Goal: Navigation & Orientation: Find specific page/section

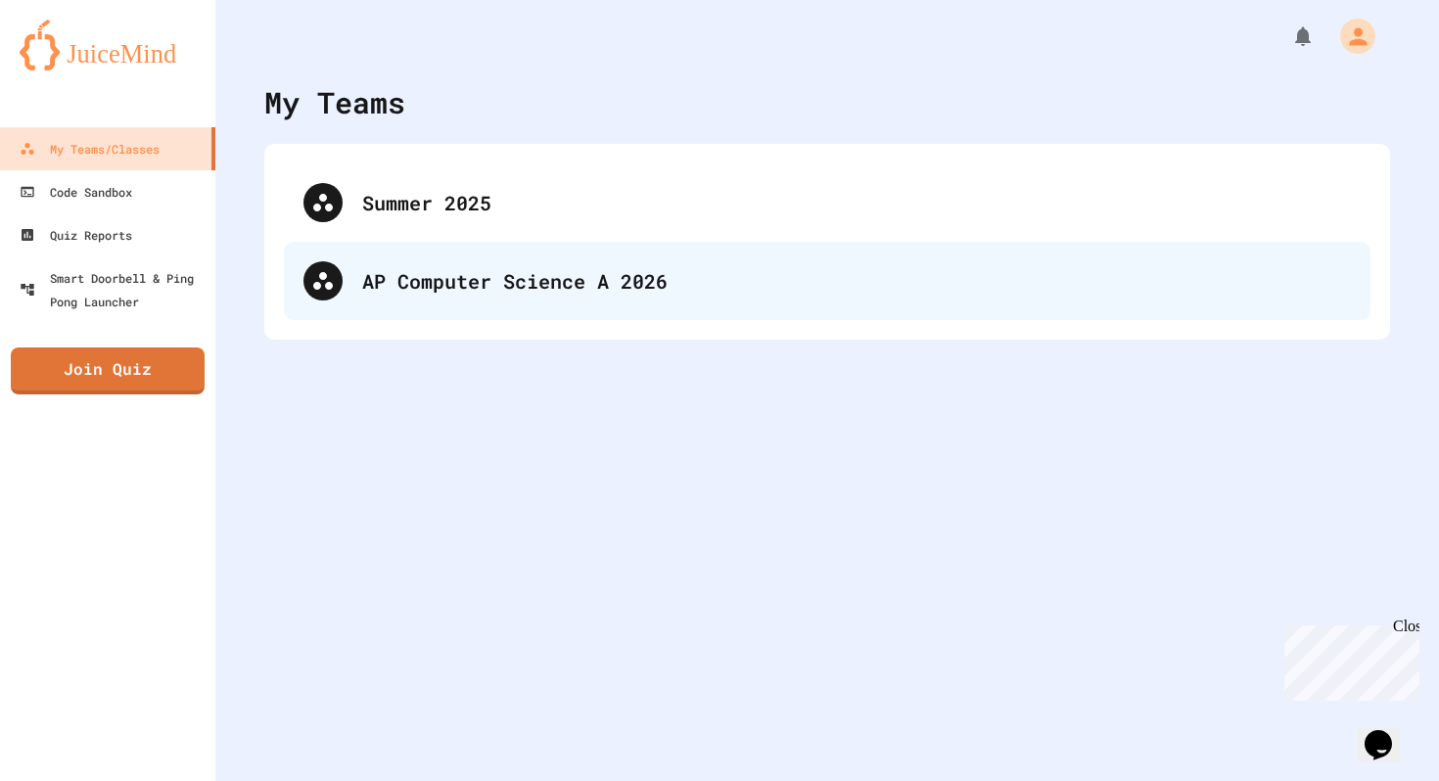
click at [603, 318] on div "AP Computer Science A 2026" at bounding box center [827, 281] width 1087 height 78
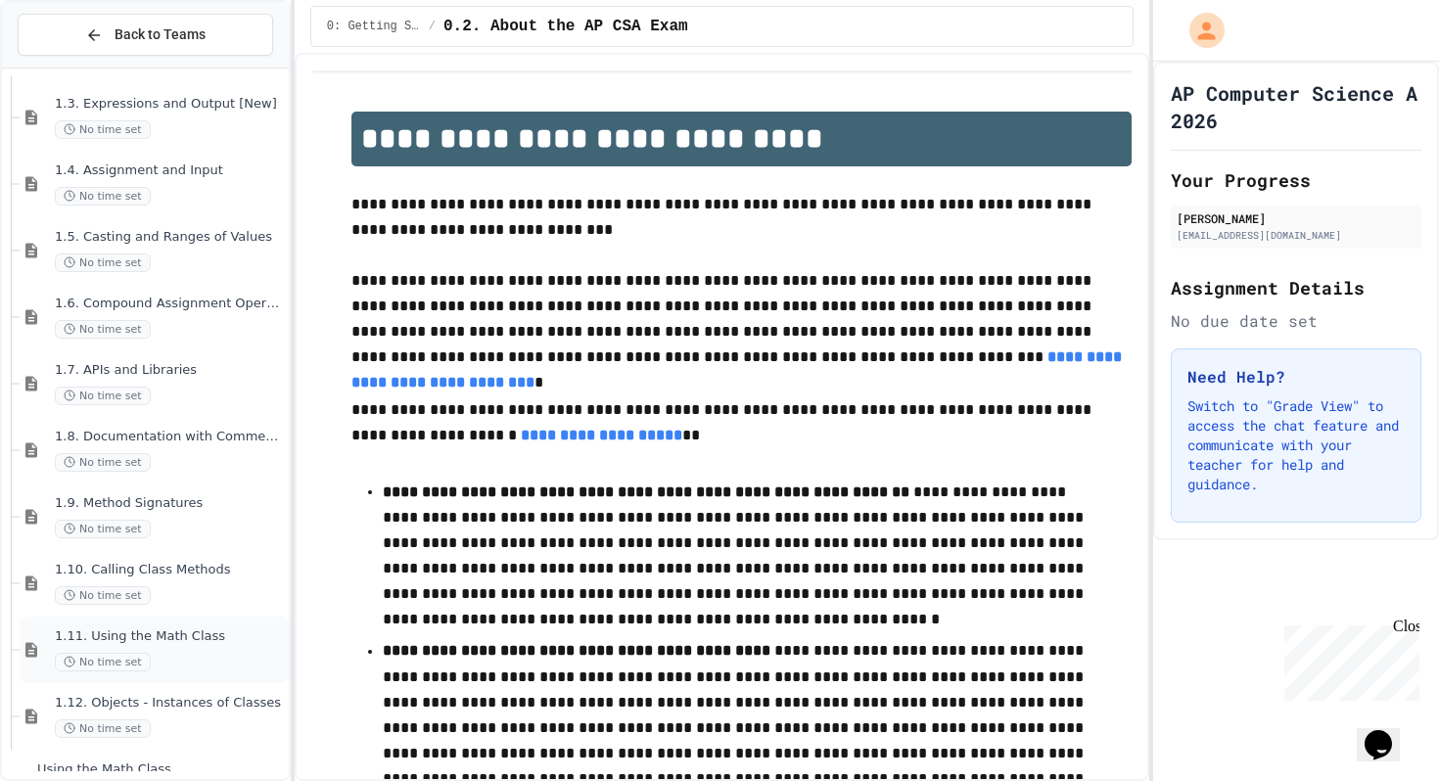
scroll to position [361, 0]
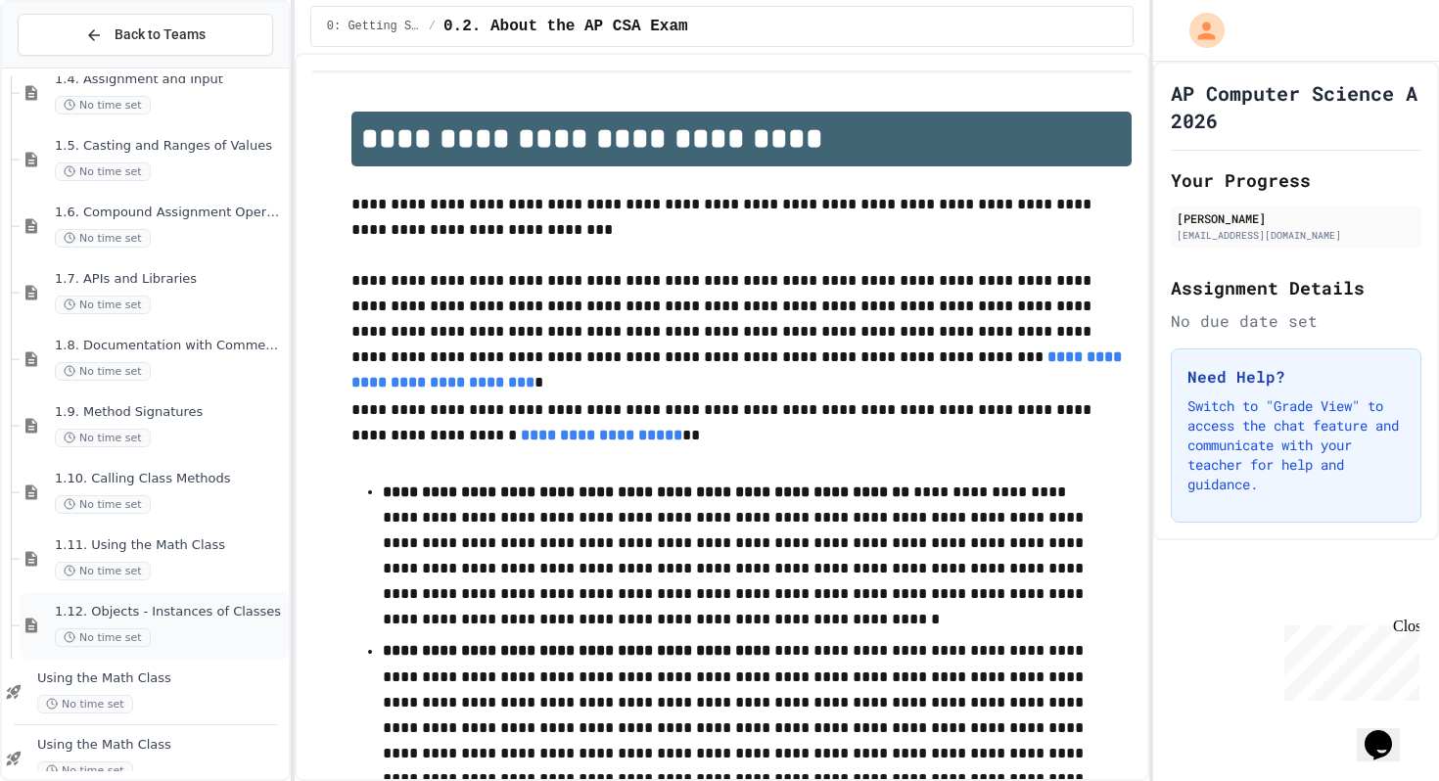
click at [184, 634] on div "No time set" at bounding box center [170, 637] width 230 height 19
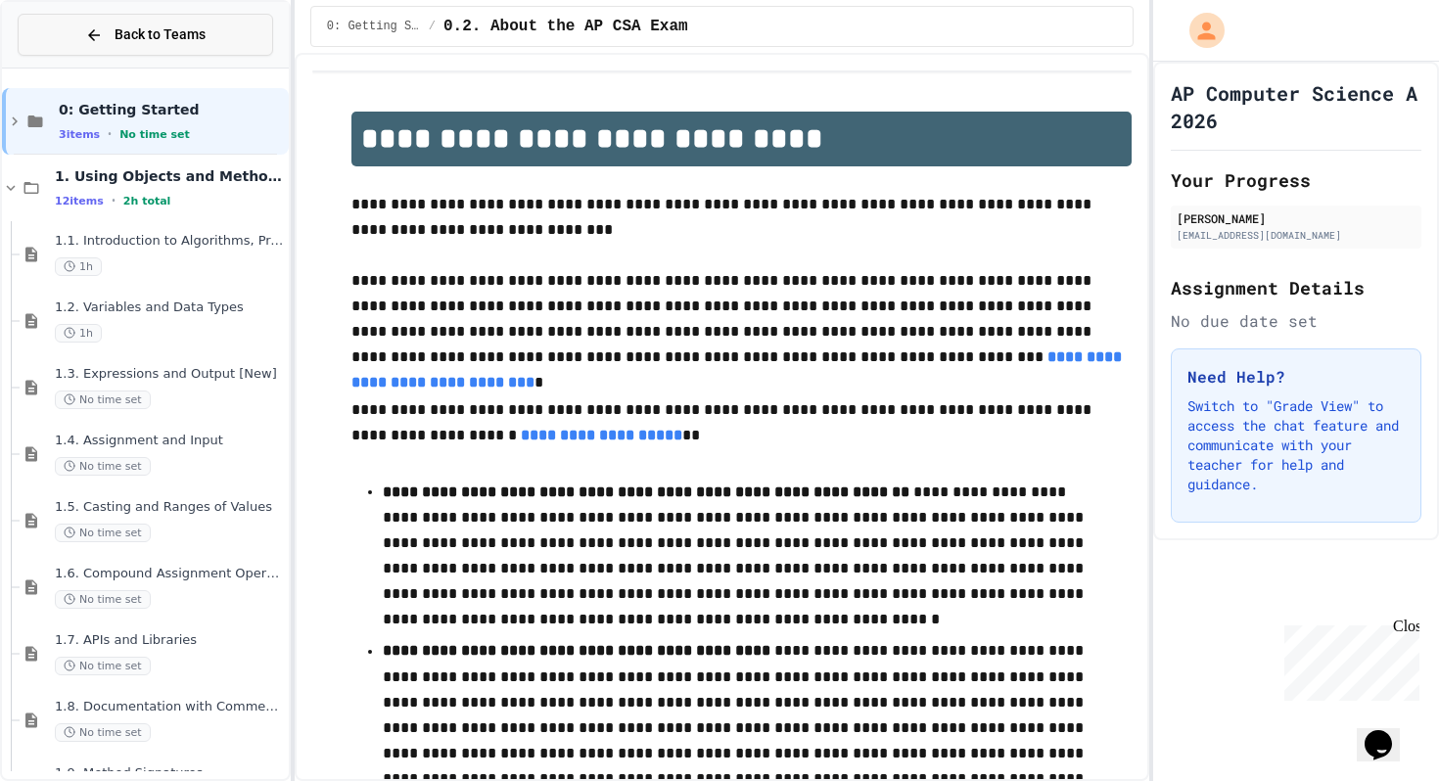
click at [208, 43] on button "Back to Teams" at bounding box center [145, 35] width 255 height 42
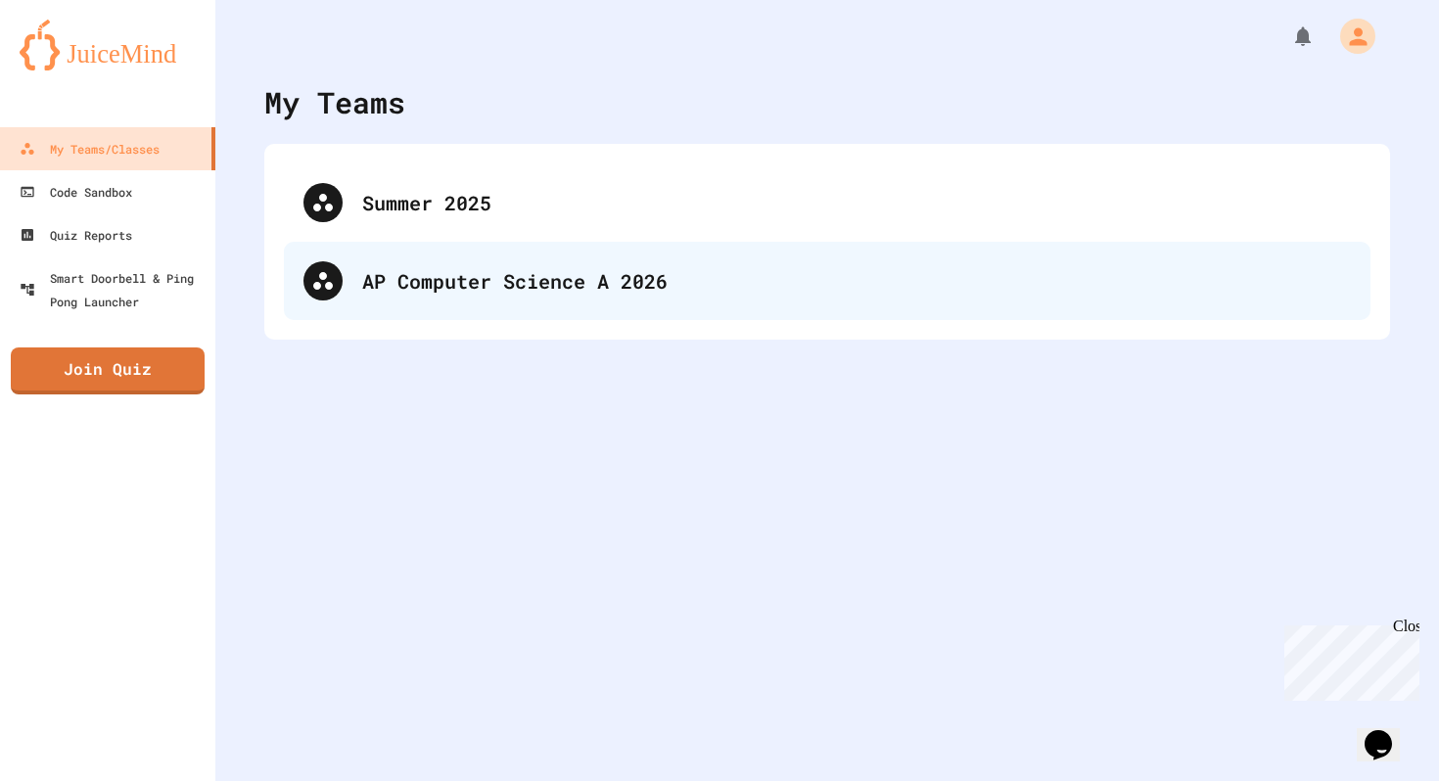
click at [381, 258] on div "AP Computer Science A 2026" at bounding box center [827, 281] width 1087 height 78
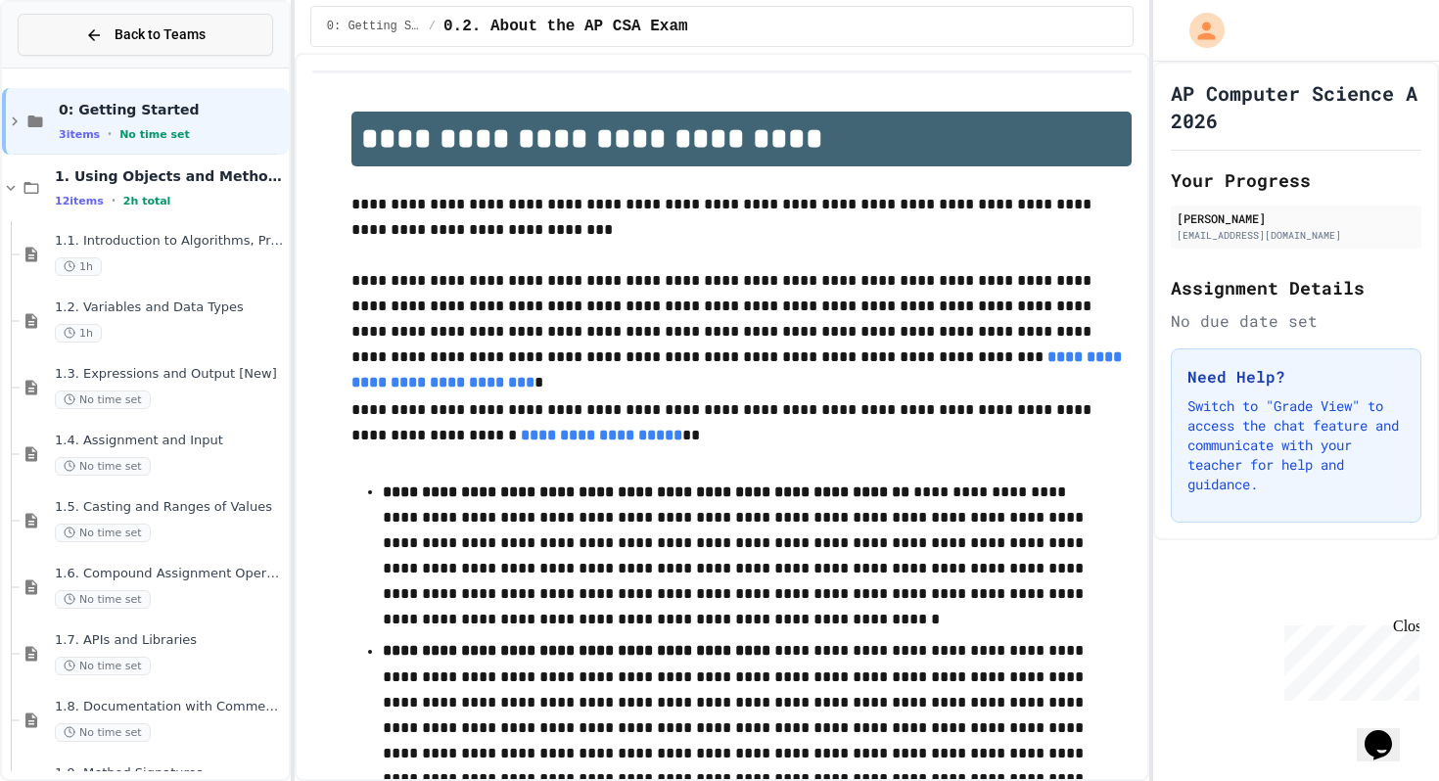
click at [82, 32] on button "Back to Teams" at bounding box center [145, 35] width 255 height 42
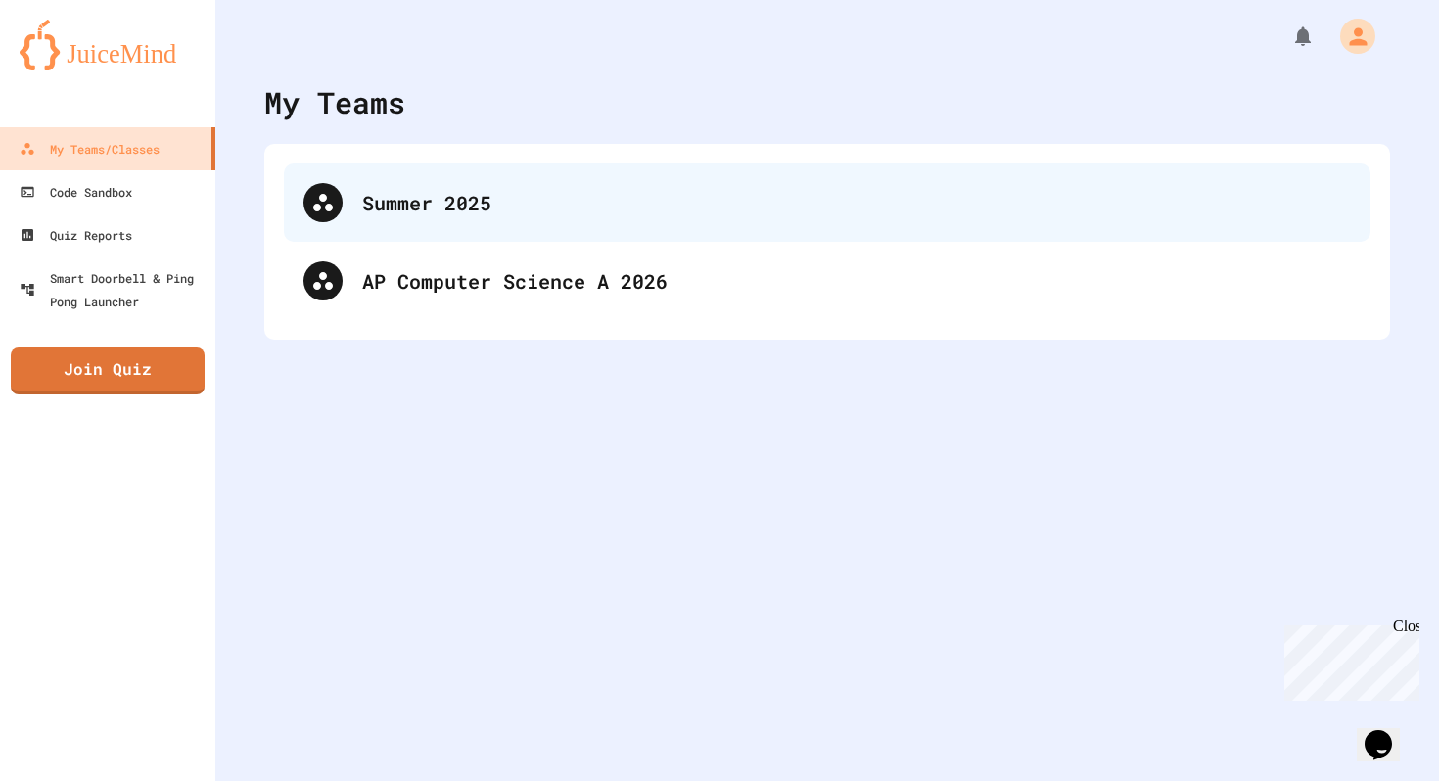
click at [348, 196] on div "Summer 2025" at bounding box center [827, 202] width 1087 height 78
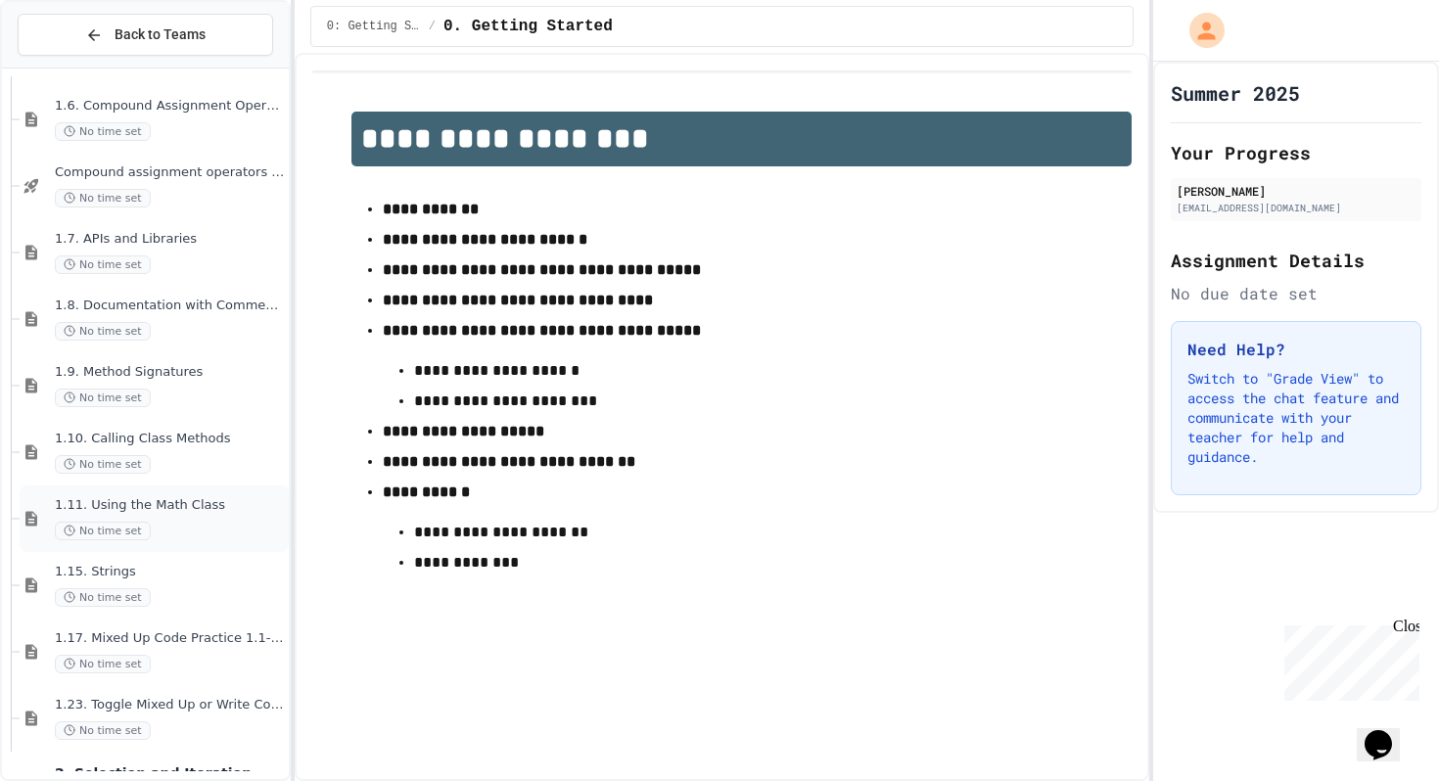
scroll to position [726, 0]
